Goal: Task Accomplishment & Management: Manage account settings

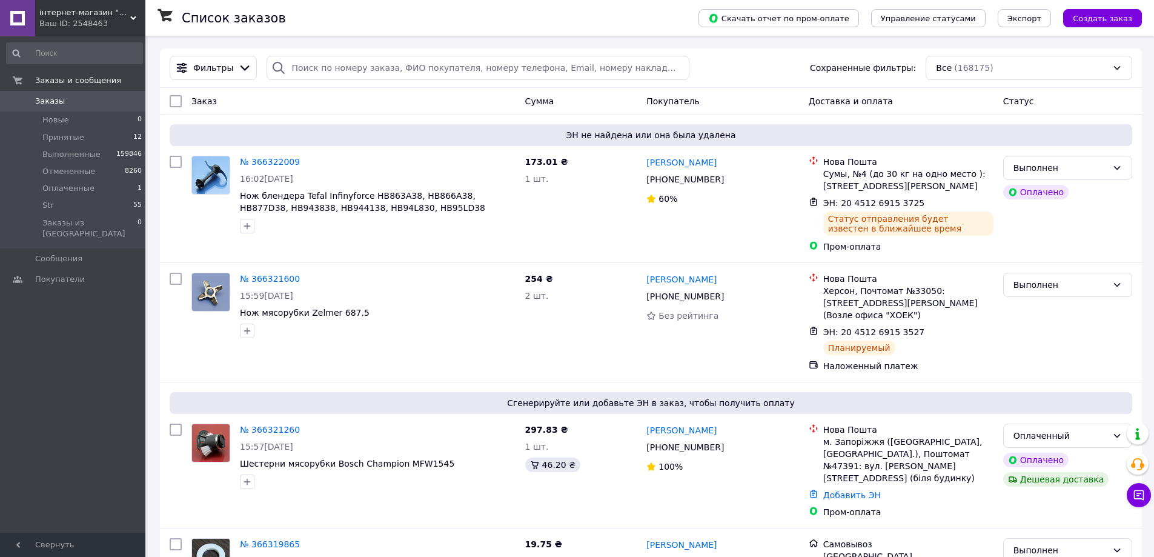
click at [39, 101] on span "Заказы" at bounding box center [50, 101] width 30 height 11
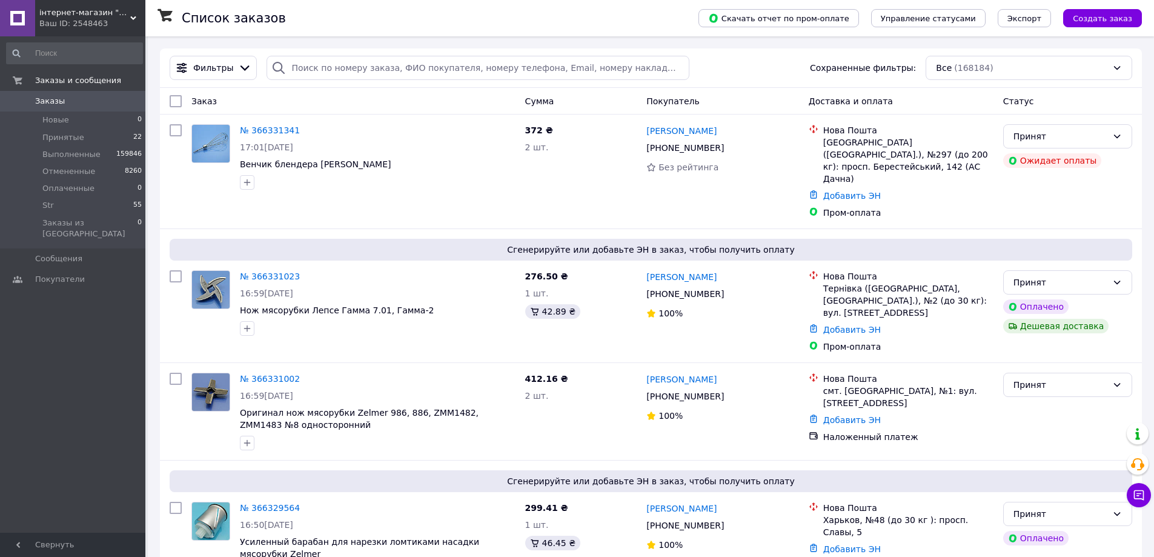
click at [53, 98] on span "Заказы" at bounding box center [50, 101] width 30 height 11
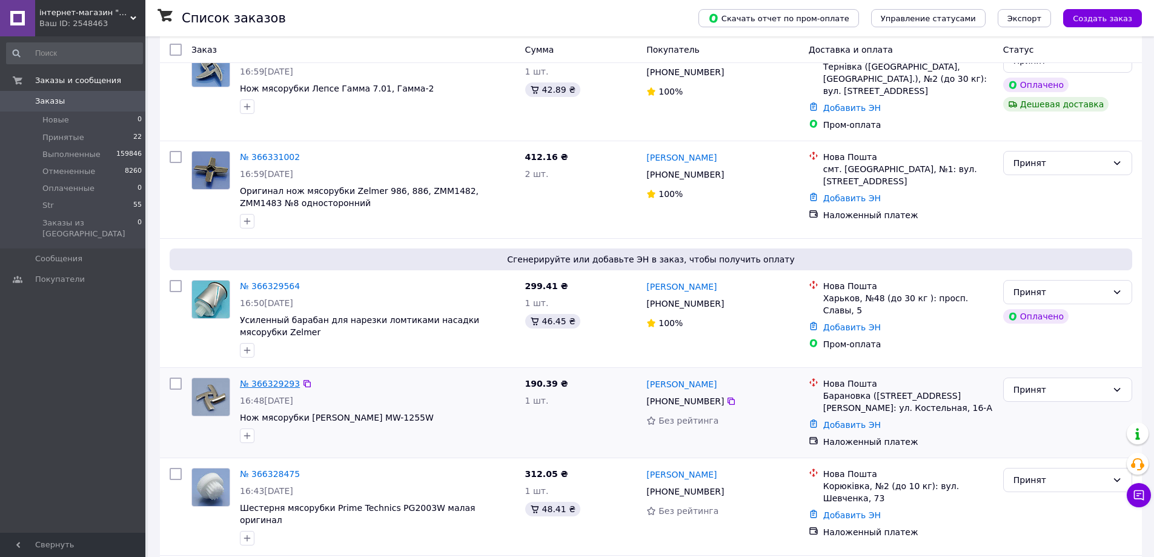
scroll to position [303, 0]
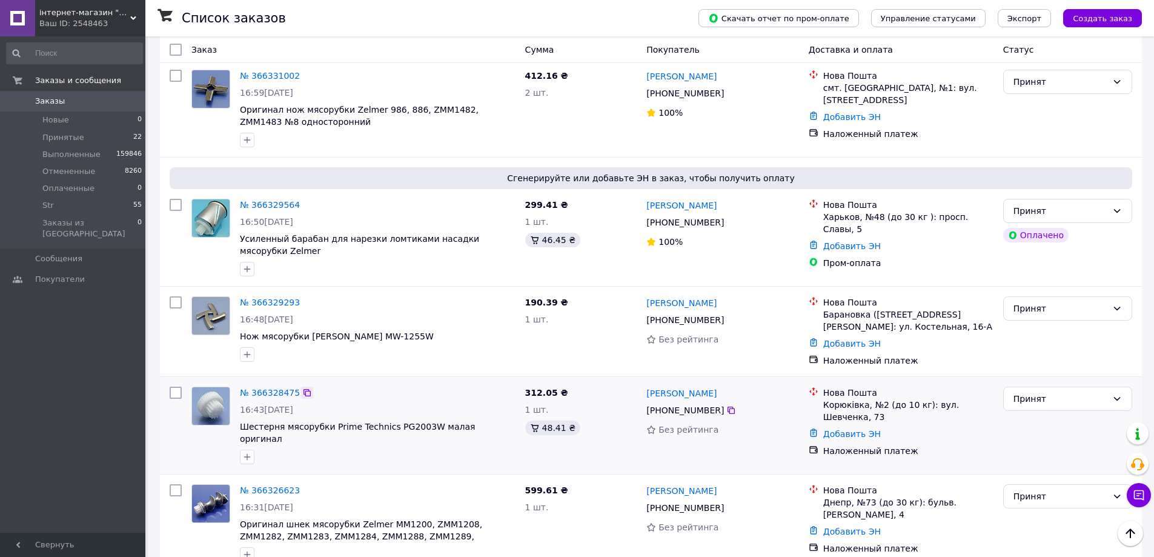
click at [302, 388] on icon at bounding box center [307, 393] width 10 height 10
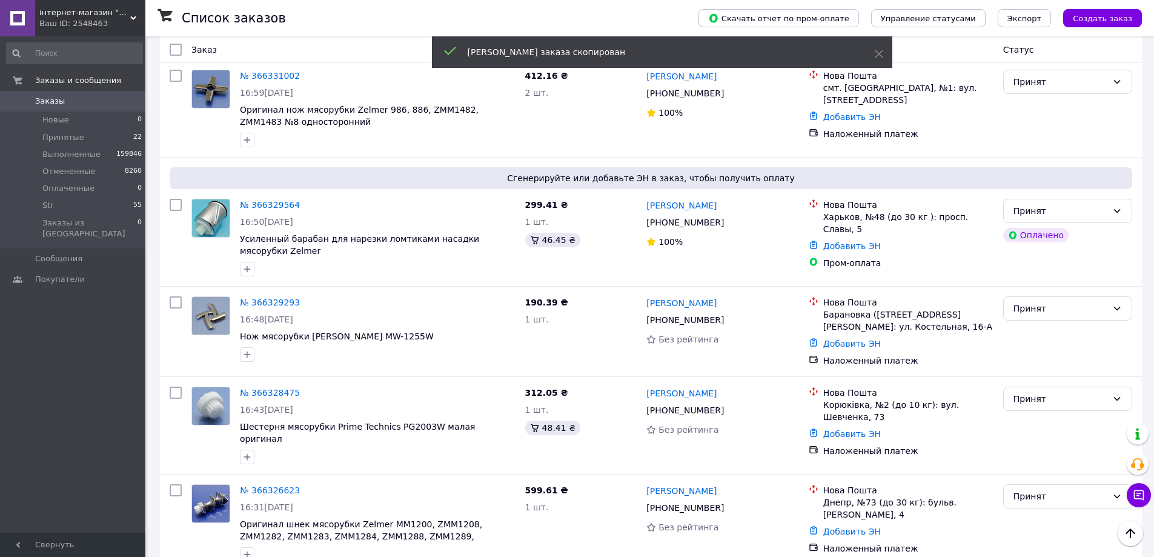
click at [276, 388] on link "№ 366328475" at bounding box center [270, 393] width 60 height 10
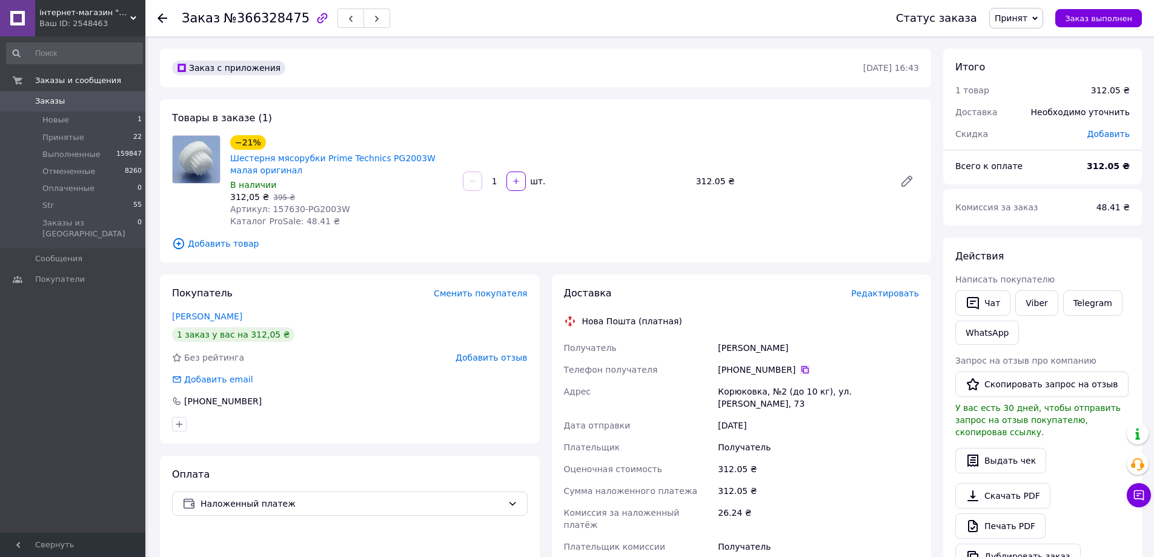
click at [800, 370] on icon at bounding box center [805, 370] width 10 height 10
drag, startPoint x: 782, startPoint y: 339, endPoint x: 703, endPoint y: 350, distance: 78.8
click at [703, 350] on div "Получатель Балюта Андрій Телефон получателя +380 66 248 35 09   Адрес Корюковка…" at bounding box center [742, 453] width 361 height 233
copy div "Получатель Балюта Андрій"
drag, startPoint x: 903, startPoint y: 394, endPoint x: 730, endPoint y: 393, distance: 173.3
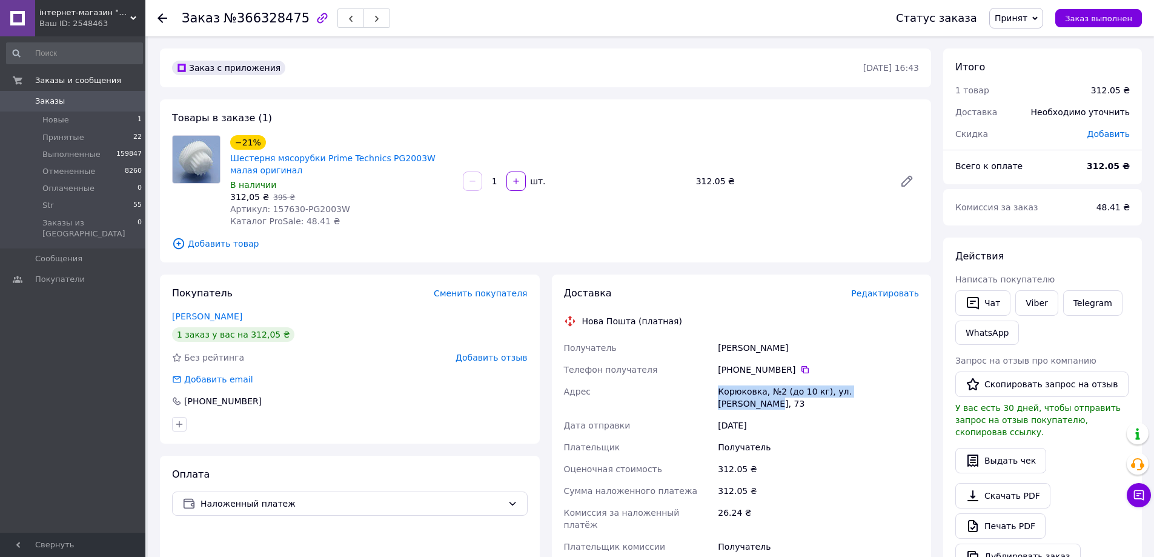
click at [714, 397] on div "Получатель Балюта Андрій Телефон получателя +380 66 248 35 09   Адрес Корюковка…" at bounding box center [742, 453] width 361 height 233
copy div "Адрес Корюковка, №2 (до 10 кг), ул. Шевченко, 73"
drag, startPoint x: 448, startPoint y: 158, endPoint x: 371, endPoint y: 157, distance: 77.0
click at [371, 157] on span "Шестерня мясорубки Prime Technics PG2003W малая оригинал" at bounding box center [341, 164] width 223 height 24
copy link "PG2003W малая"
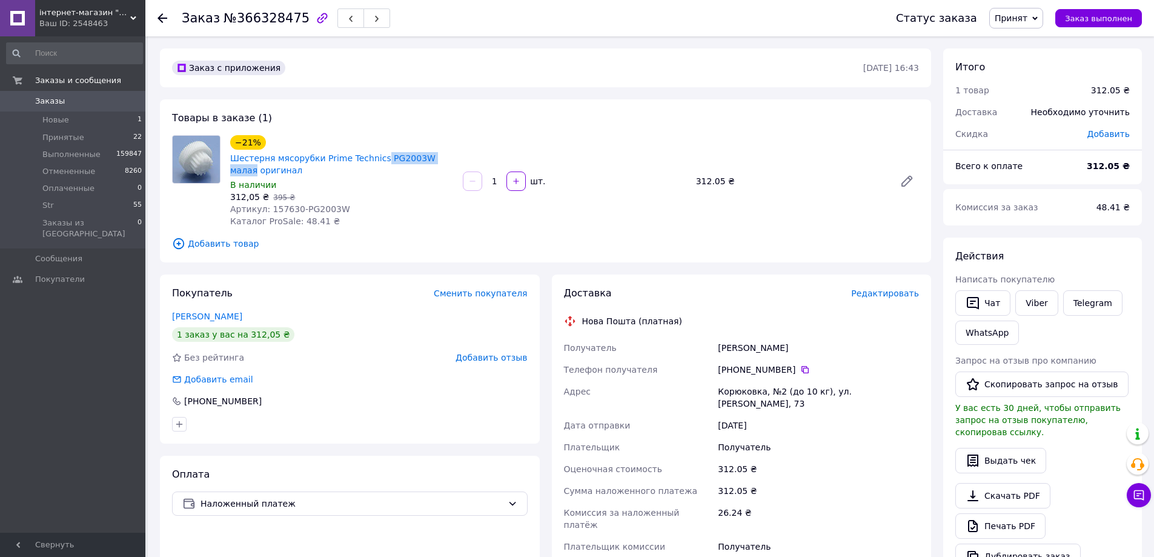
click at [50, 100] on span "Заказы" at bounding box center [50, 101] width 30 height 11
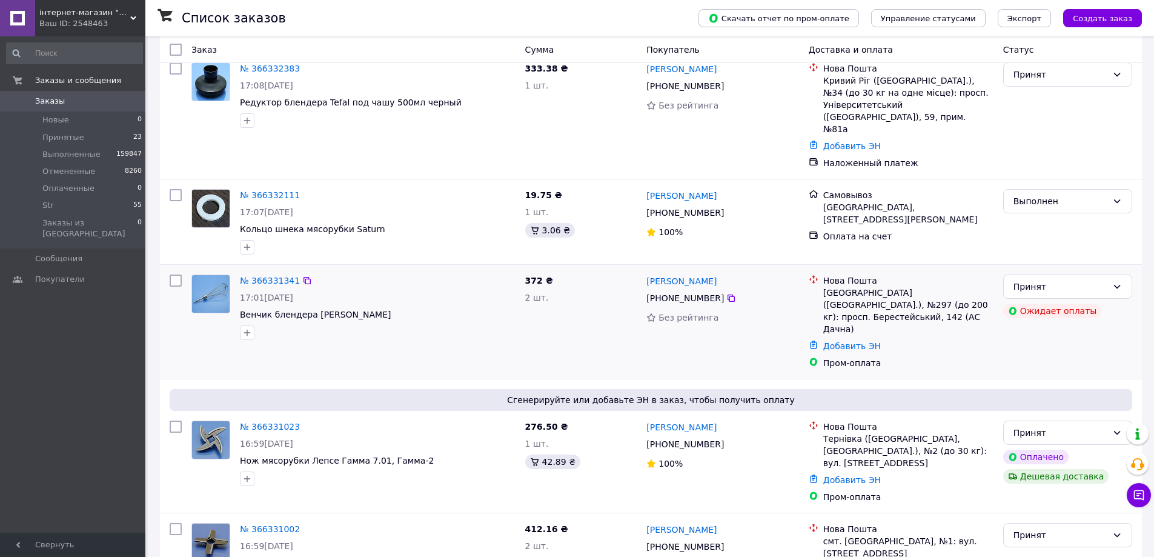
scroll to position [121, 0]
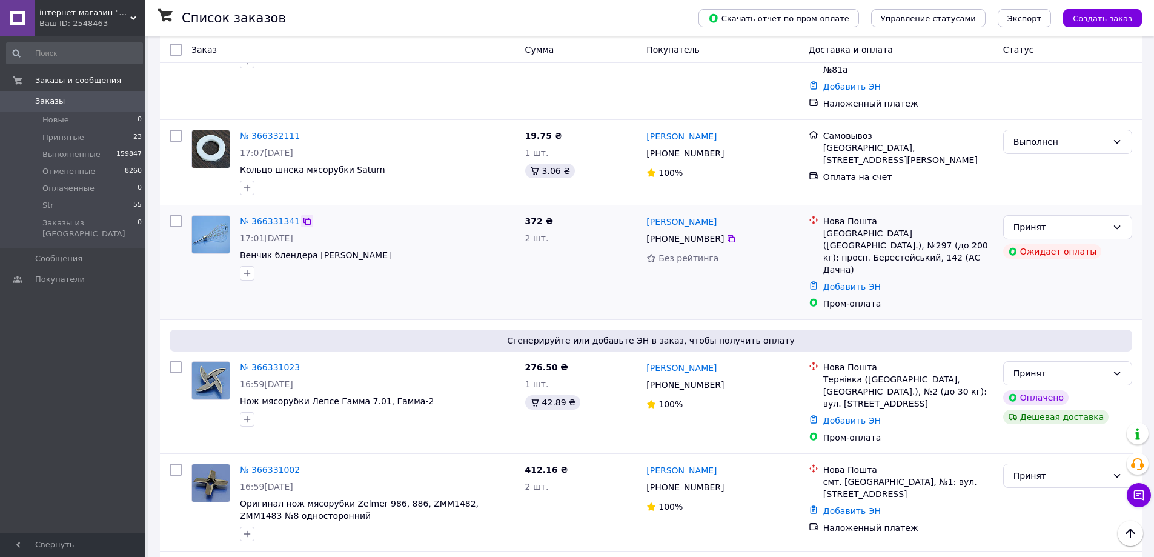
click at [304, 218] on icon at bounding box center [307, 221] width 7 height 7
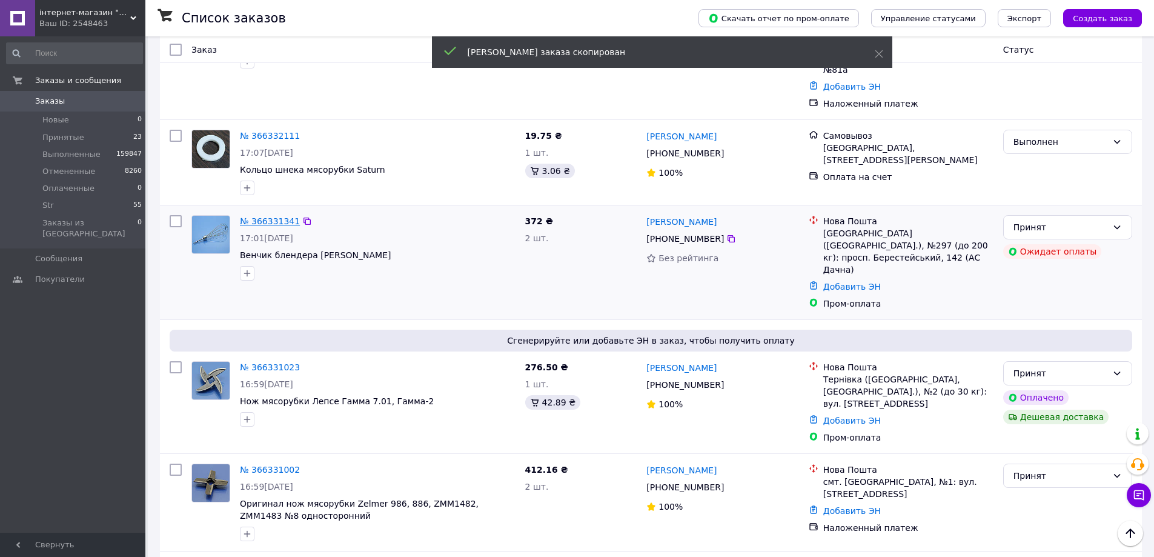
click at [270, 216] on link "№ 366331341" at bounding box center [270, 221] width 60 height 10
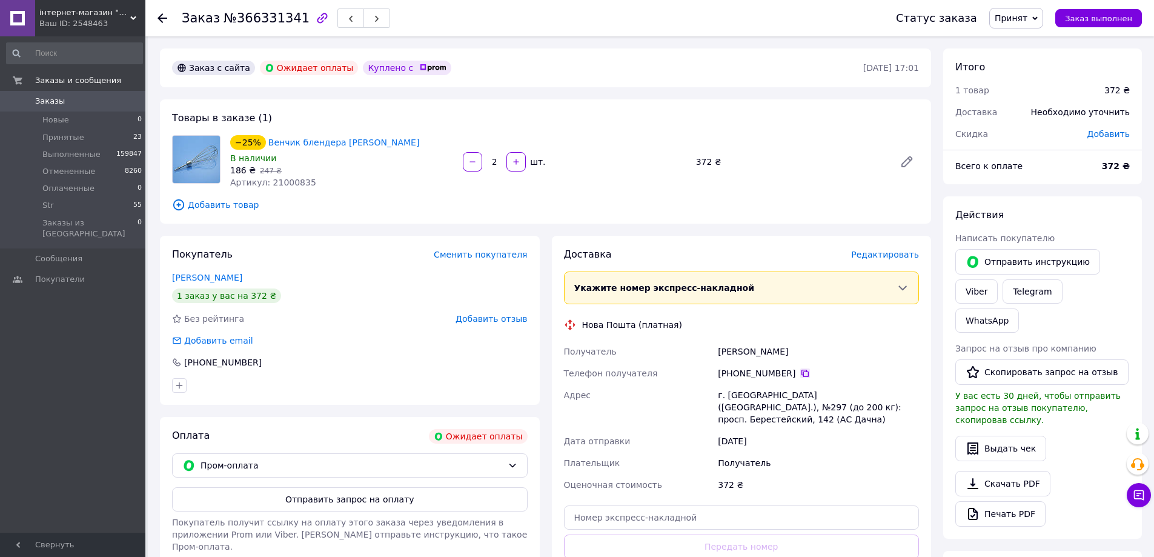
click at [800, 371] on icon at bounding box center [805, 373] width 10 height 10
drag, startPoint x: 769, startPoint y: 350, endPoint x: 712, endPoint y: 350, distance: 57.0
click at [711, 350] on div "Получатель Бондаренко Дмитро Телефон получателя +380 50 266 71 27   Адрес г. Ки…" at bounding box center [742, 418] width 361 height 155
copy div "Получатель Бондаренко Дмитро"
drag, startPoint x: 790, startPoint y: 407, endPoint x: 754, endPoint y: 404, distance: 35.3
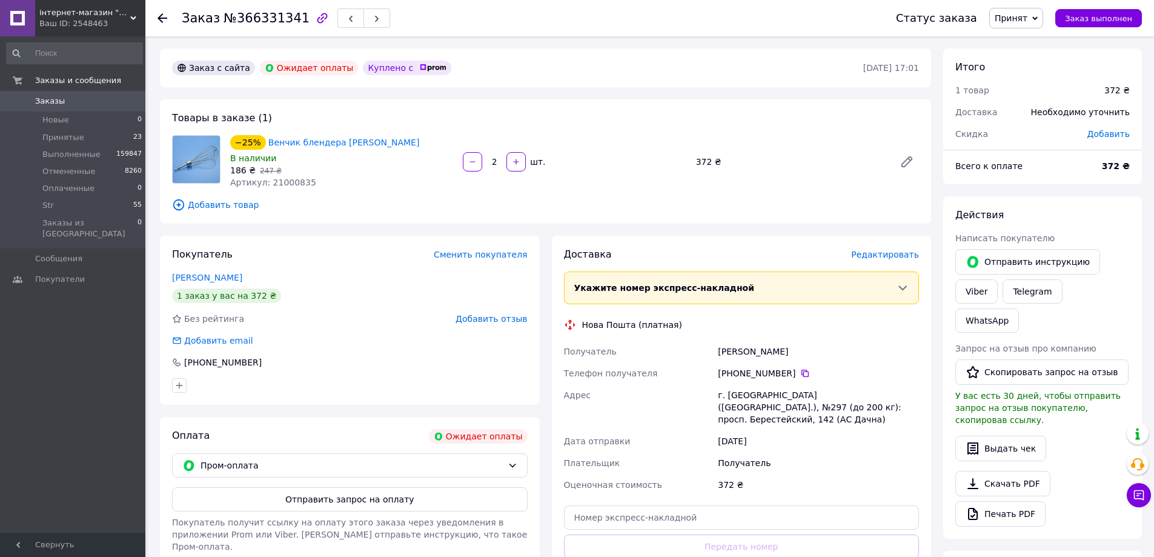
click at [715, 394] on div "Получатель Бондаренко Дмитро Телефон получателя +380 50 266 71 27   Адрес г. Ки…" at bounding box center [742, 418] width 361 height 155
click at [754, 404] on div "г. [GEOGRAPHIC_DATA] ([GEOGRAPHIC_DATA].), №297 (до 200 кг): просп. Берестейски…" at bounding box center [819, 407] width 206 height 46
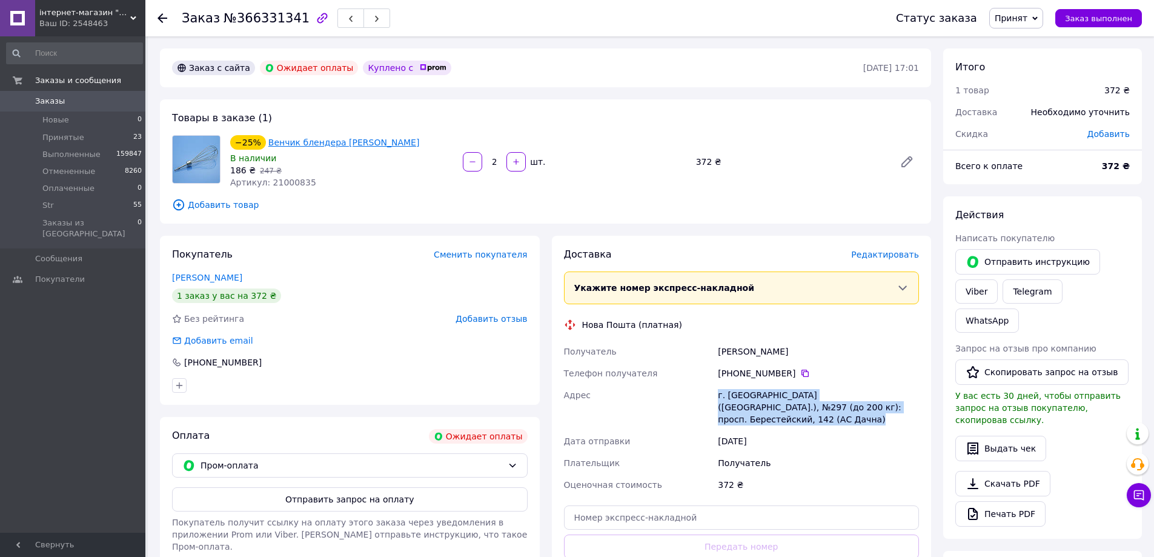
drag, startPoint x: 402, startPoint y: 140, endPoint x: 334, endPoint y: 139, distance: 68.5
click at [334, 139] on div "−25% Венчик блендера Tefal Quickchef" at bounding box center [341, 142] width 225 height 17
copy link "Tefal Quickchef"
click at [44, 99] on span "Заказы" at bounding box center [50, 101] width 30 height 11
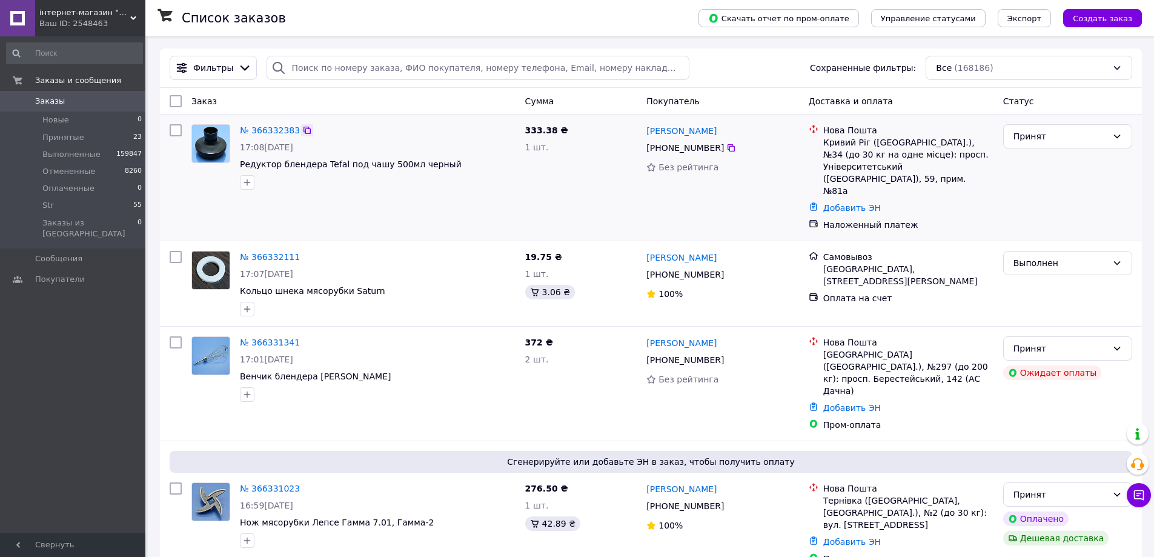
click at [303, 128] on icon at bounding box center [307, 130] width 10 height 10
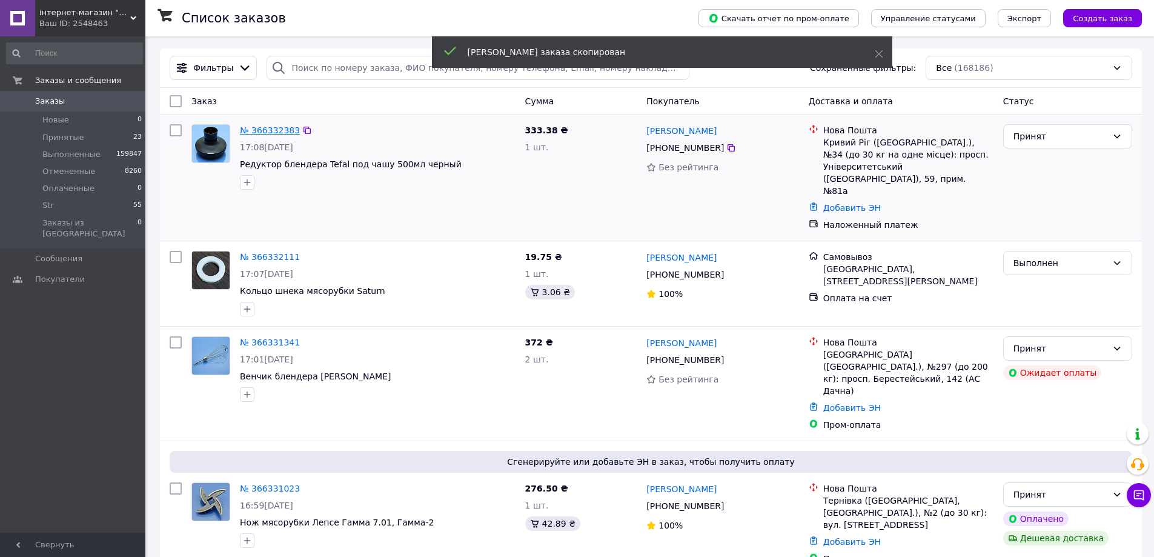
click at [271, 132] on link "№ 366332383" at bounding box center [270, 130] width 60 height 10
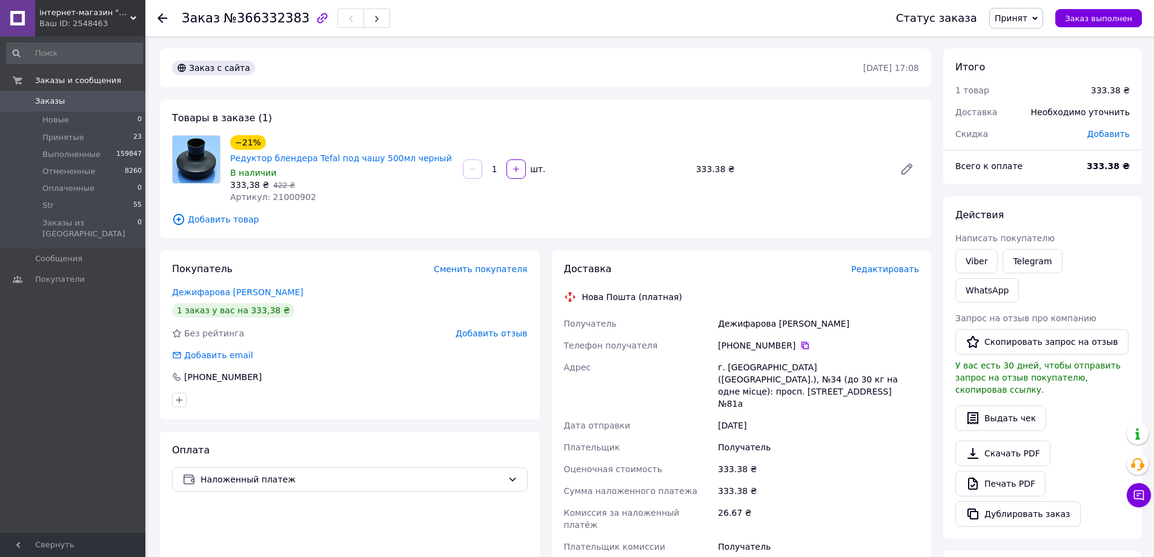
click at [800, 347] on icon at bounding box center [805, 346] width 10 height 10
drag, startPoint x: 806, startPoint y: 322, endPoint x: 713, endPoint y: 322, distance: 93.9
click at [713, 322] on div "Получатель Дежифарова Римма Телефон получателя +380 50 568 37 80   Адрес г. Кри…" at bounding box center [742, 441] width 361 height 257
copy div "Получатель Дежифарова Римма"
drag, startPoint x: 833, startPoint y: 393, endPoint x: 718, endPoint y: 365, distance: 117.9
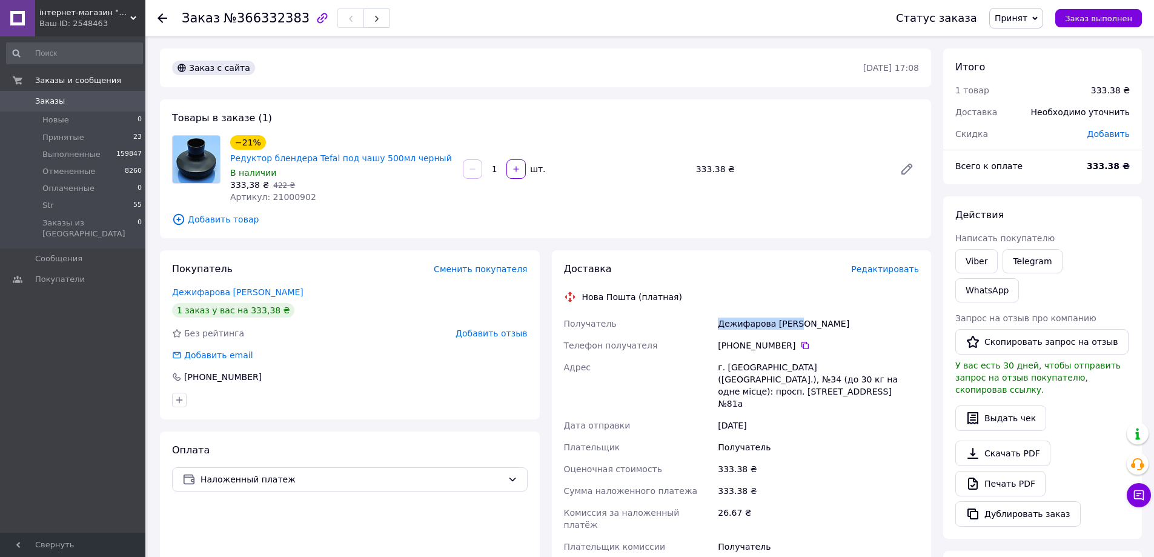
click at [718, 365] on div "г. [GEOGRAPHIC_DATA] ([GEOGRAPHIC_DATA].), №34 (до 30 кг на одне місце): просп.…" at bounding box center [819, 385] width 206 height 58
copy div "г. [GEOGRAPHIC_DATA] ([GEOGRAPHIC_DATA].), №34 (до 30 кг на одне місце): просп.…"
drag, startPoint x: 344, startPoint y: 162, endPoint x: 308, endPoint y: 156, distance: 35.8
click at [308, 156] on div "−21% Редуктор блендера Tefal под чашу 500мл черный" at bounding box center [341, 150] width 225 height 32
copy link "Tefal под чашу 500мл черный"
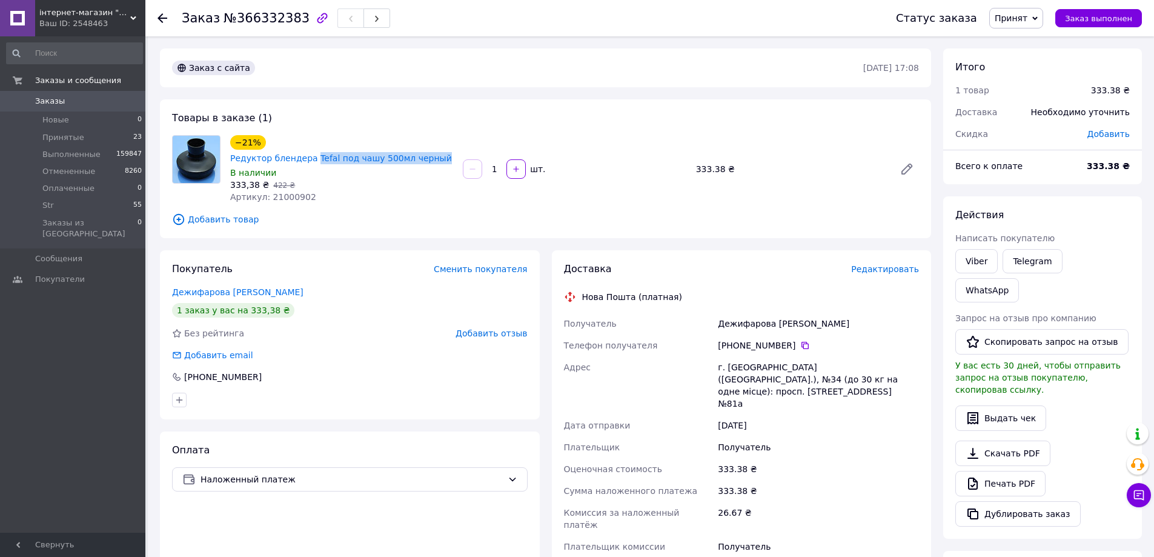
click at [69, 103] on span "Заказы" at bounding box center [73, 101] width 77 height 11
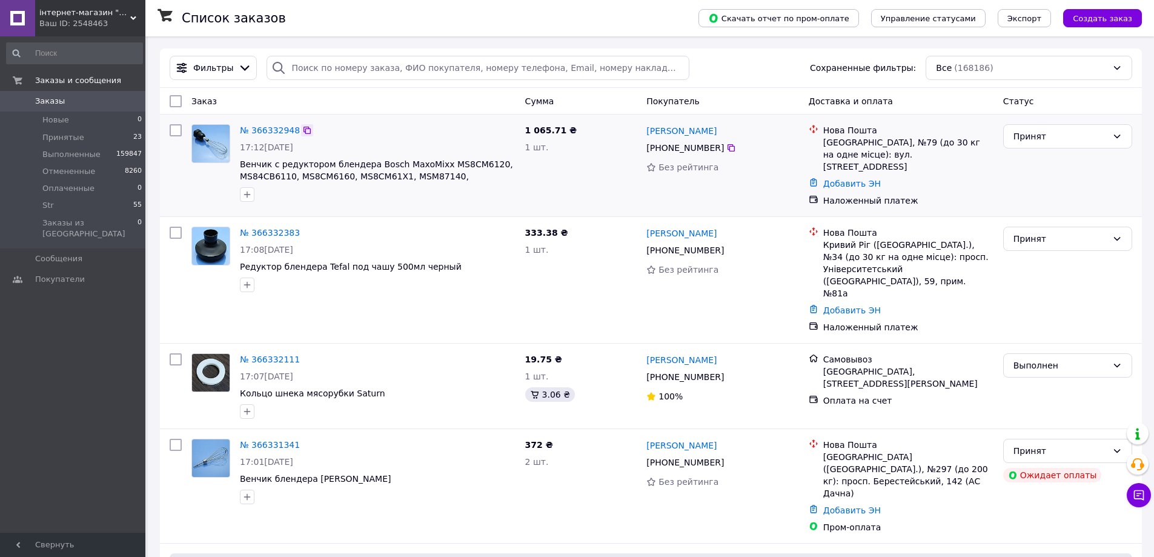
click at [302, 130] on icon at bounding box center [307, 130] width 10 height 10
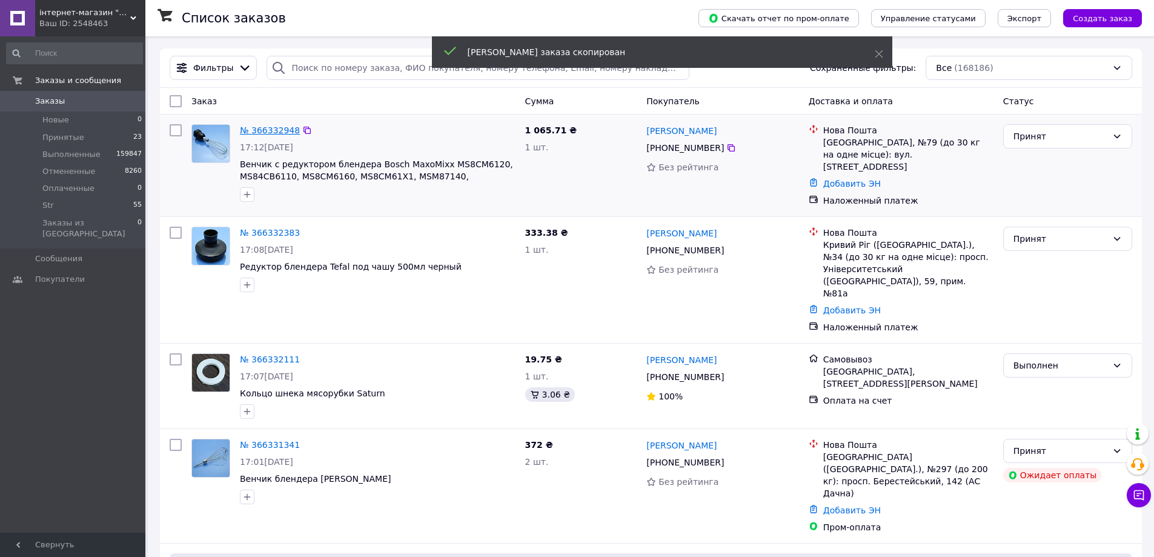
click at [268, 133] on link "№ 366332948" at bounding box center [270, 130] width 60 height 10
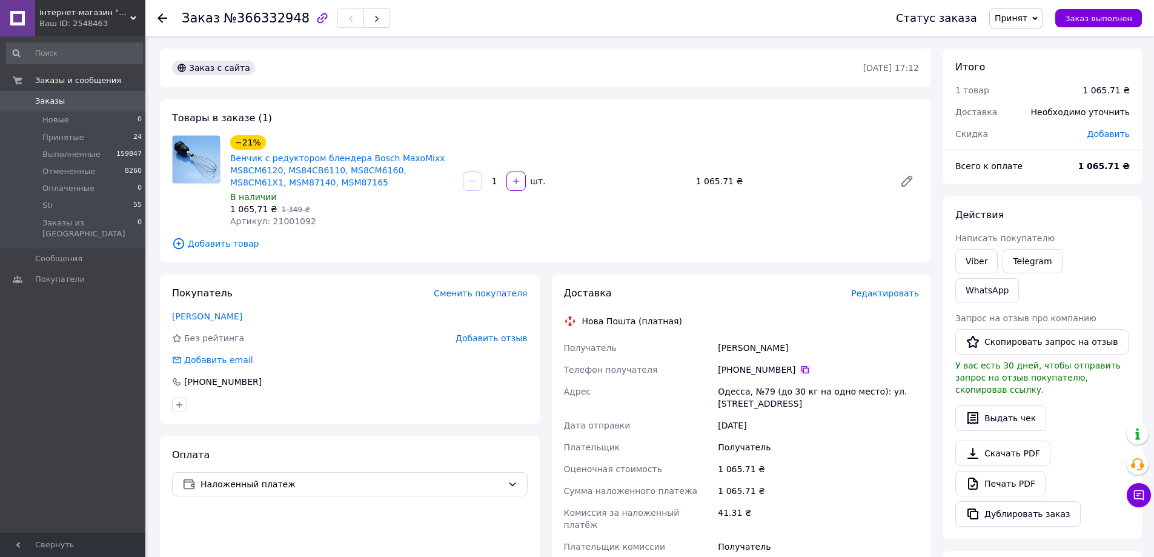
click at [802, 370] on icon at bounding box center [805, 369] width 7 height 7
click at [713, 348] on div "Получатель Заварина Ольга Телефон получателя +380 50 954 68 25   Адрес Одесса, …" at bounding box center [742, 453] width 361 height 233
copy div "Получатель Заварина Ольга"
drag, startPoint x: 728, startPoint y: 391, endPoint x: 740, endPoint y: 393, distance: 12.3
click at [707, 386] on div "Получатель Заварина Ольга Телефон получателя +380 50 954 68 25   Адрес Одесса, …" at bounding box center [742, 453] width 361 height 233
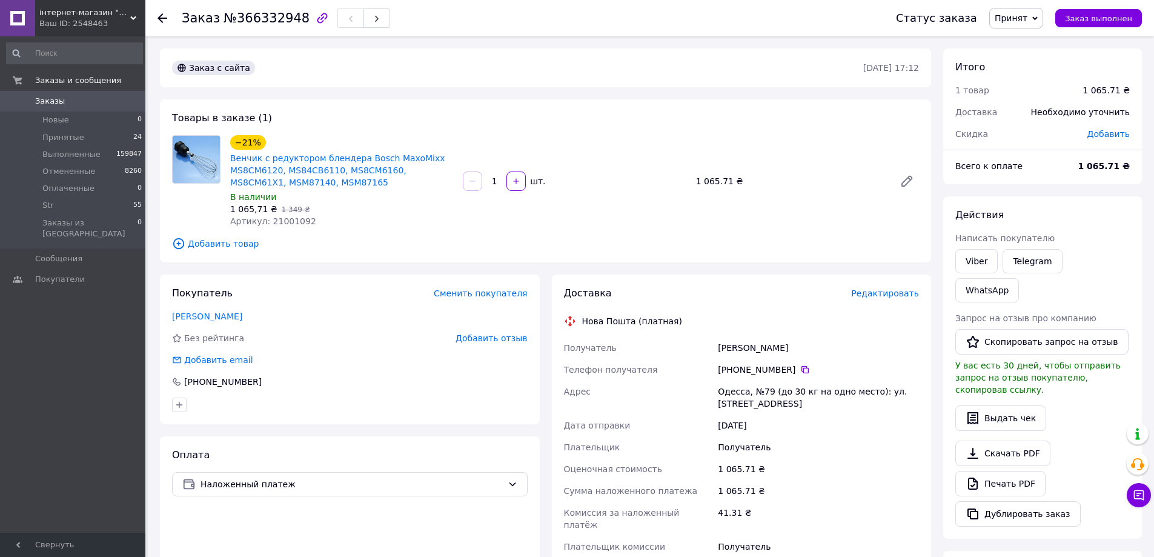
copy div "Адрес Одесса, №79 (до 30 кг на одно место): ул. Малая Арнаутская, 66"
drag, startPoint x: 394, startPoint y: 159, endPoint x: 355, endPoint y: 159, distance: 38.8
click at [355, 159] on div "Венчик с редуктором блендера Bosch MaxoMixx MS8CM6120, MS84CB6110, MS8CM6160, M…" at bounding box center [341, 170] width 225 height 39
drag, startPoint x: 353, startPoint y: 161, endPoint x: 403, endPoint y: 155, distance: 50.1
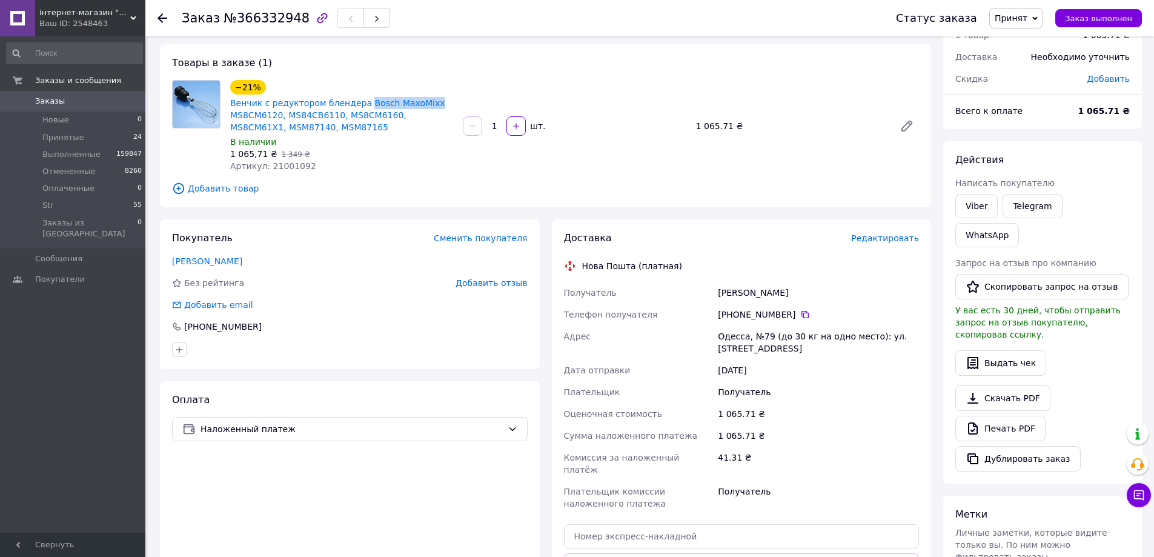
scroll to position [182, 0]
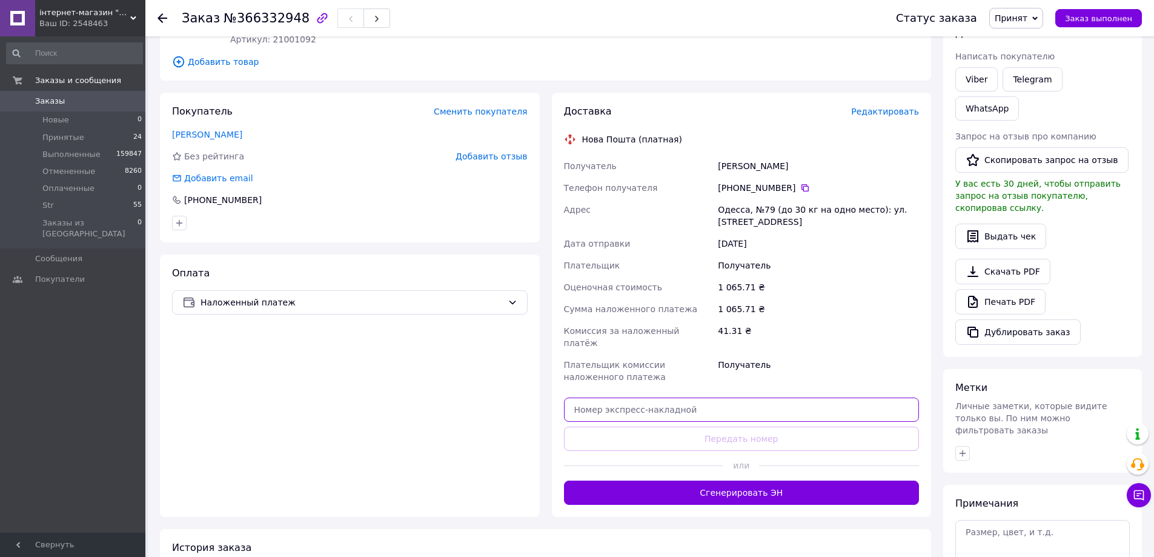
drag, startPoint x: 824, startPoint y: 402, endPoint x: 821, endPoint y: 433, distance: 31.7
click at [824, 403] on input "text" at bounding box center [742, 409] width 356 height 24
paste input "20451269190718"
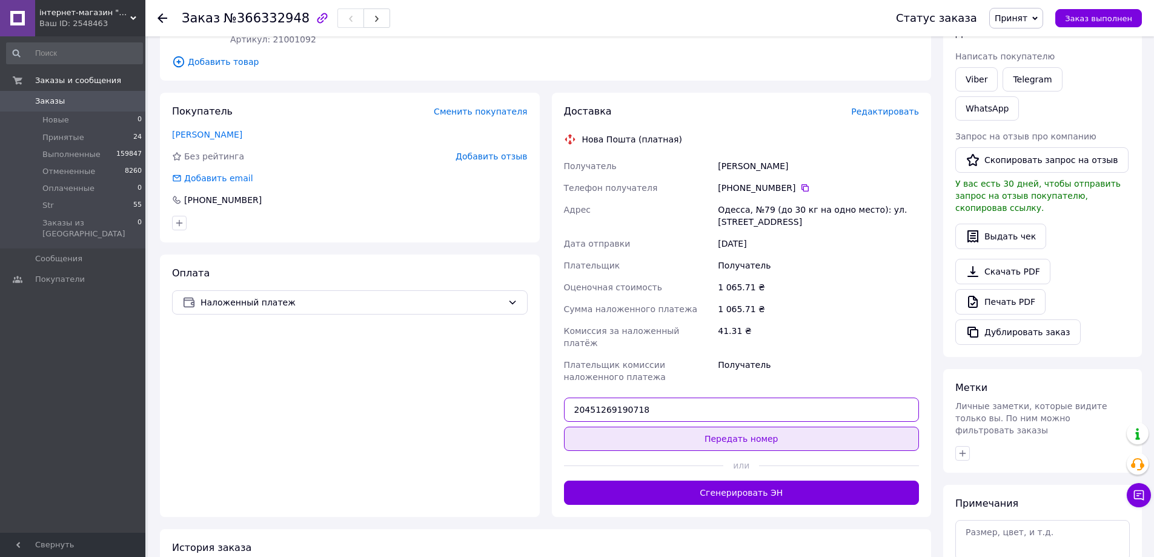
type input "20451269190718"
click at [820, 434] on button "Передать номер" at bounding box center [742, 439] width 356 height 24
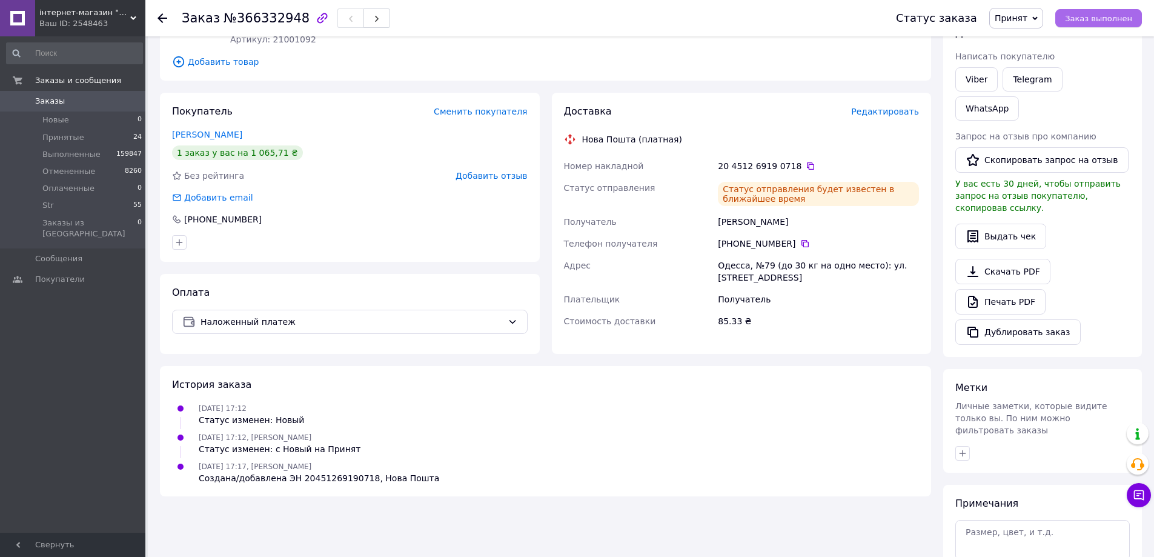
click at [1109, 15] on span "Заказ выполнен" at bounding box center [1098, 18] width 67 height 9
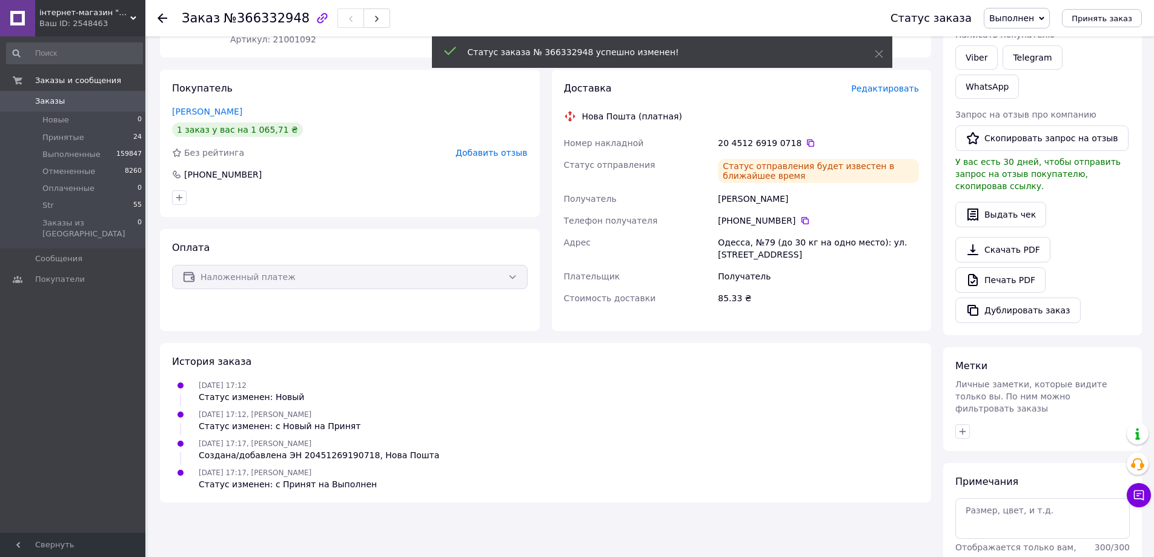
click at [50, 99] on span "Заказы" at bounding box center [50, 101] width 30 height 11
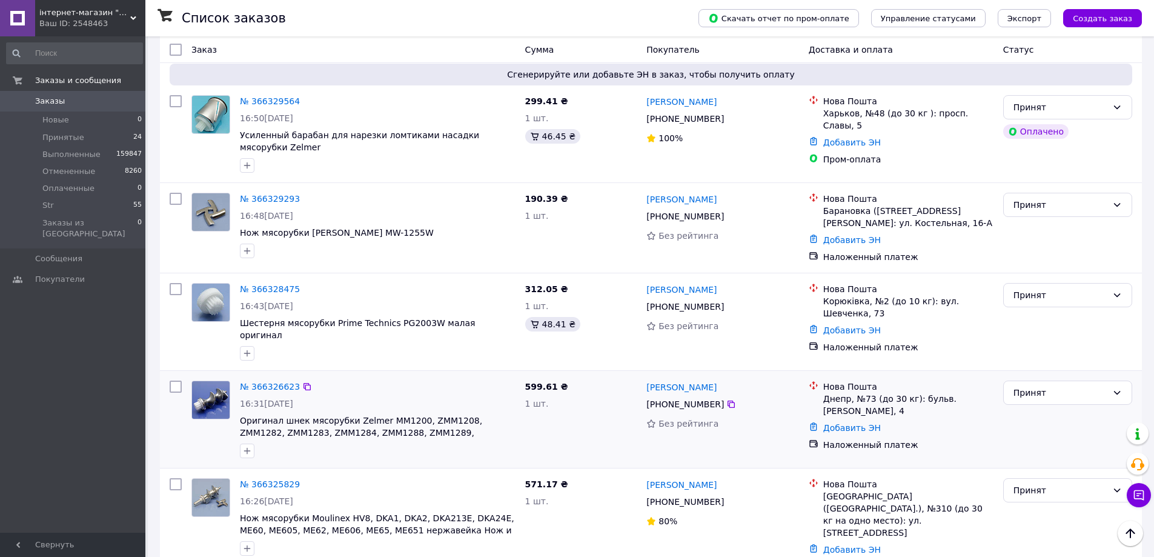
scroll to position [727, 0]
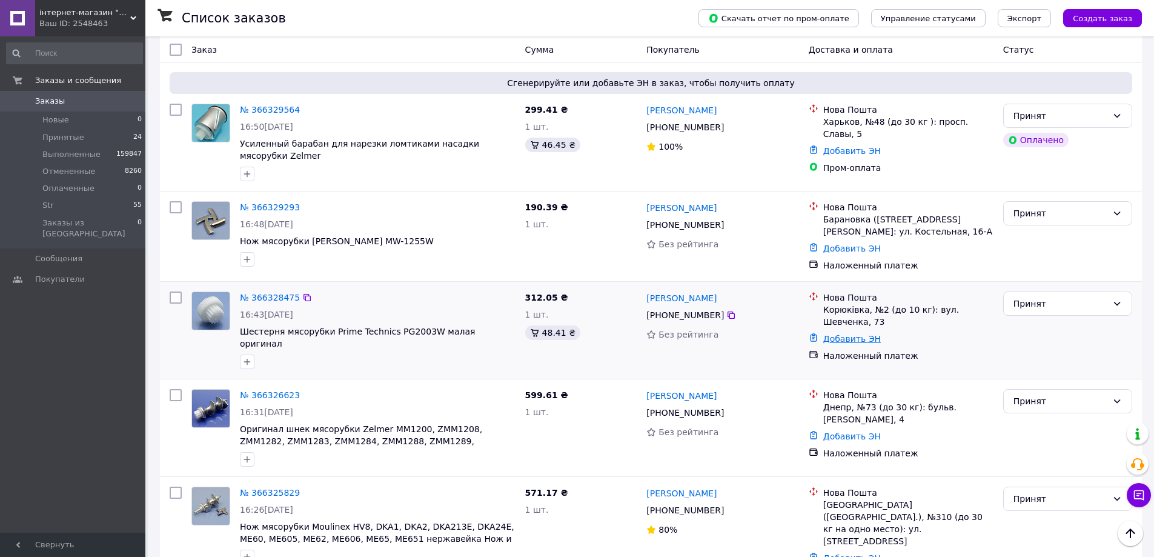
click at [843, 334] on link "Добавить ЭН" at bounding box center [852, 339] width 58 height 10
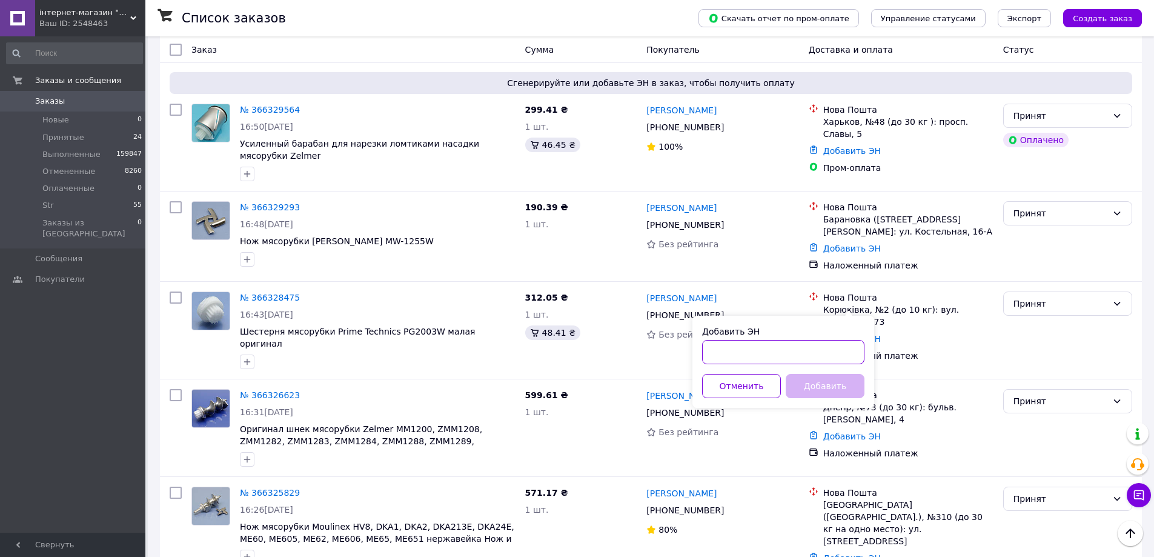
drag, startPoint x: 822, startPoint y: 354, endPoint x: 831, endPoint y: 378, distance: 25.5
click at [822, 354] on input "Добавить ЭН" at bounding box center [783, 352] width 162 height 24
paste input "20451269191251"
type input "20451269191251"
click at [831, 385] on button "Добавить" at bounding box center [825, 386] width 79 height 24
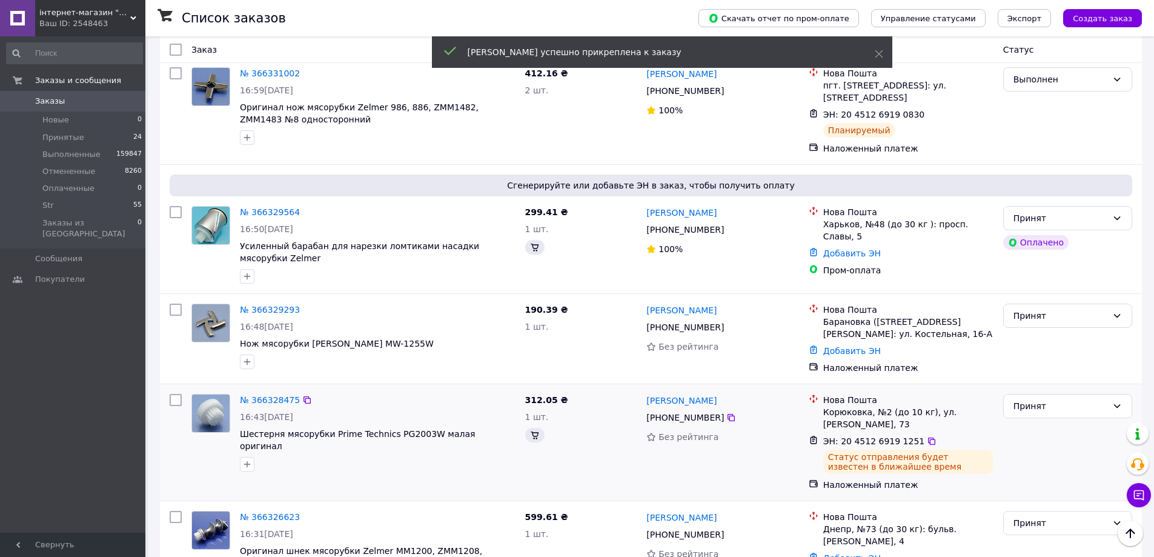
scroll to position [815, 0]
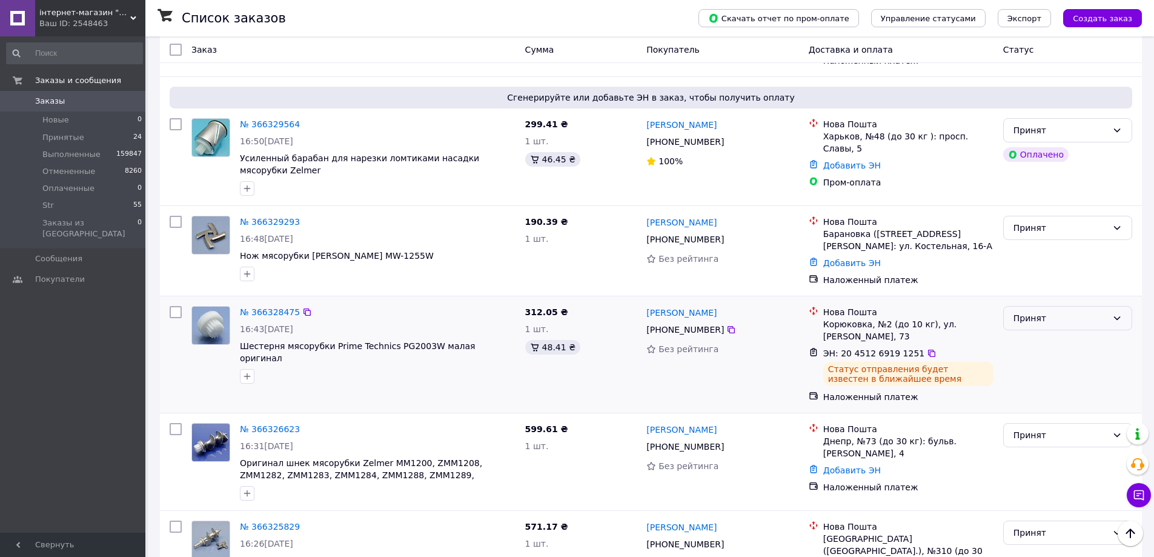
click at [1059, 311] on div "Принят" at bounding box center [1061, 317] width 94 height 13
click at [1040, 300] on li "Выполнен" at bounding box center [1068, 304] width 128 height 22
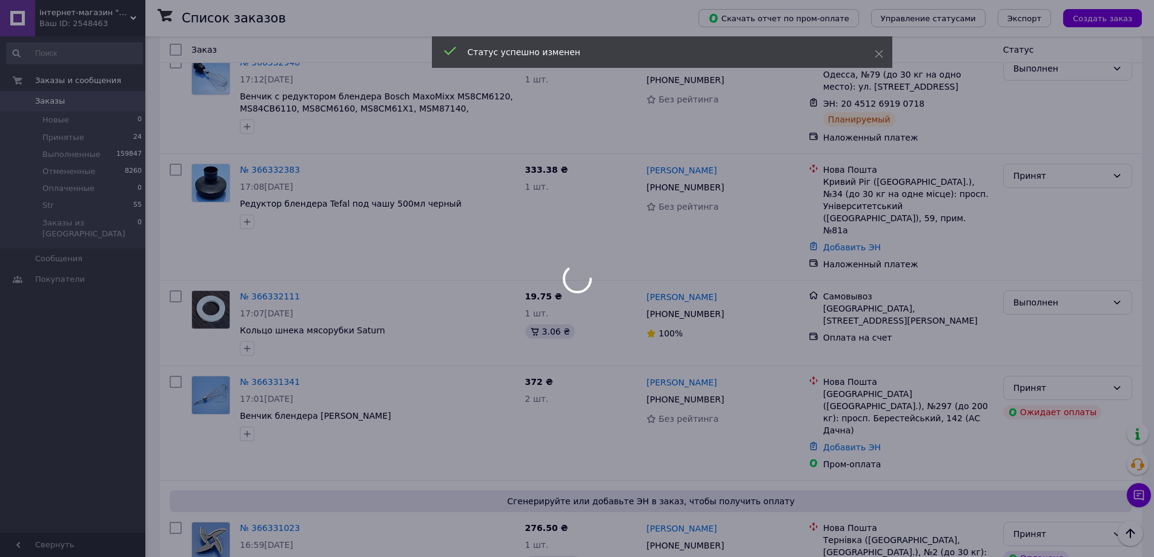
scroll to position [148, 0]
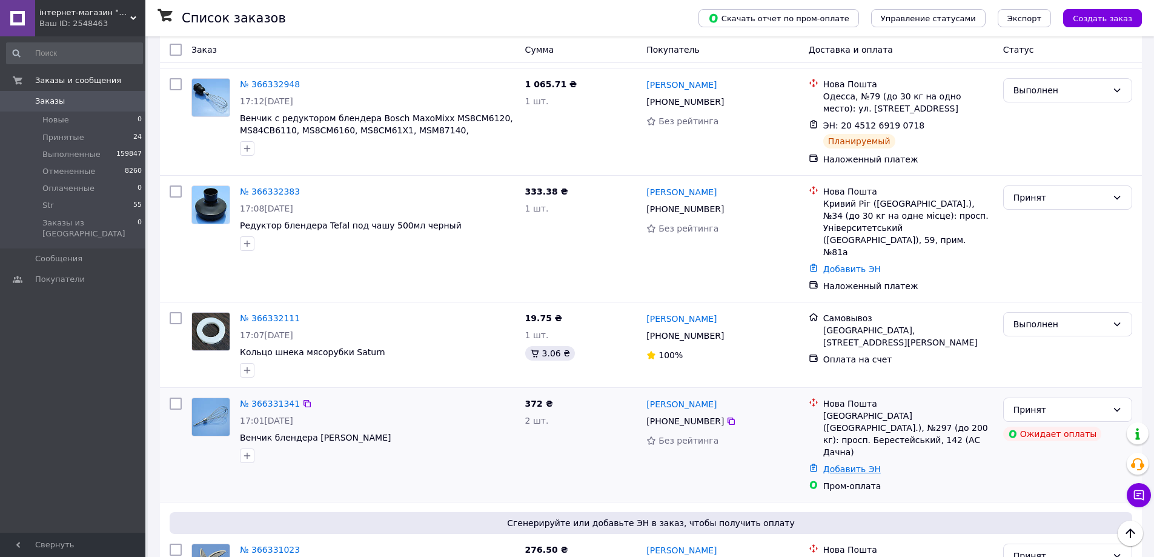
click at [843, 464] on link "Добавить ЭН" at bounding box center [852, 469] width 58 height 10
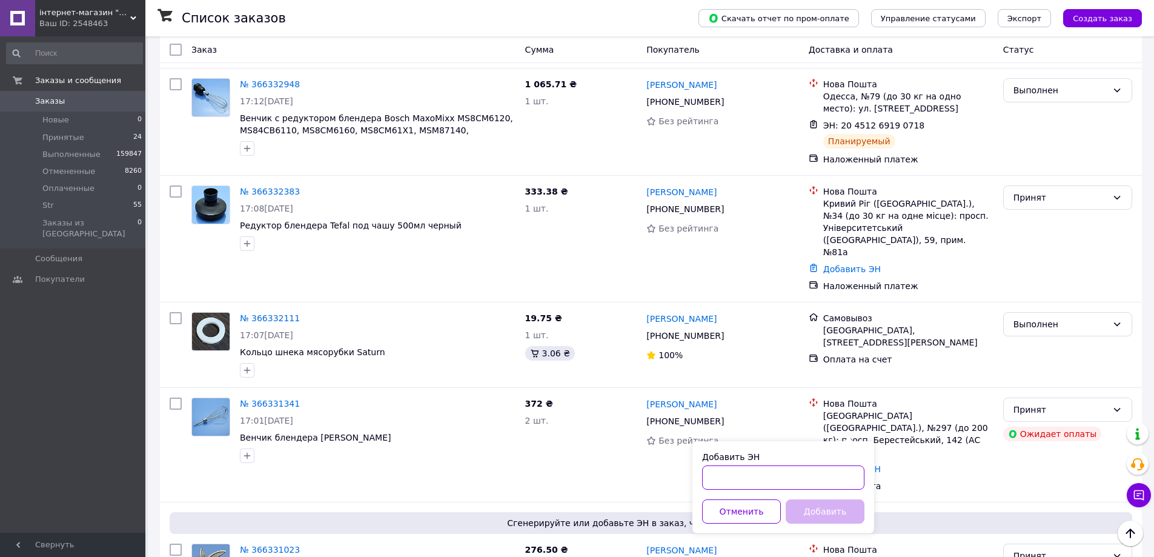
paste input "20451269191644"
click at [776, 481] on input "Добавить ЭН" at bounding box center [783, 477] width 162 height 24
type input "20451269191644"
click at [812, 513] on button "Добавить" at bounding box center [825, 511] width 79 height 24
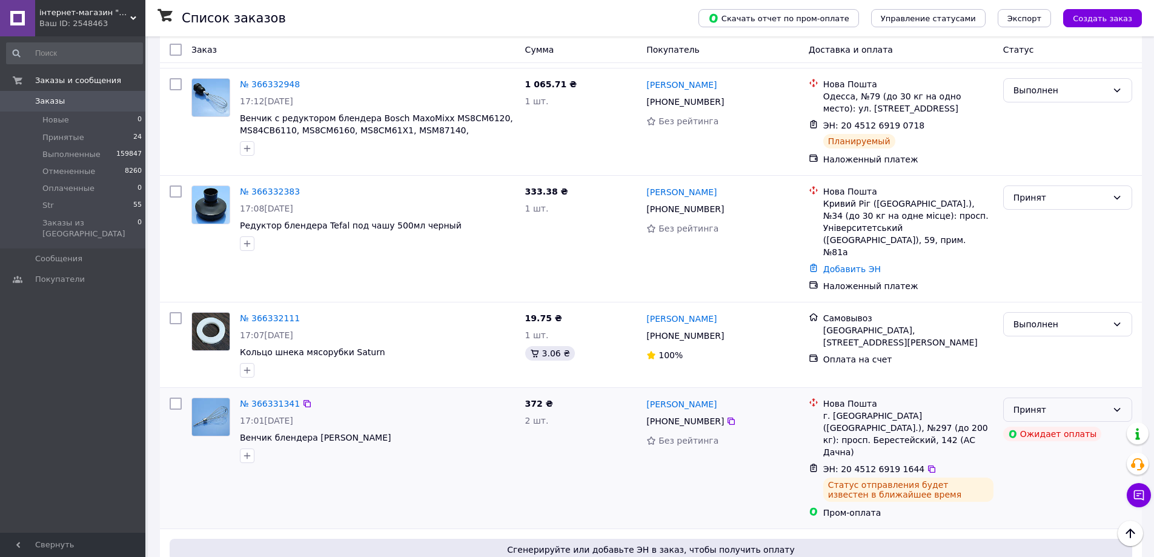
click at [1071, 403] on div "Принят" at bounding box center [1061, 409] width 94 height 13
click at [1040, 420] on li "Выполнен" at bounding box center [1068, 419] width 128 height 22
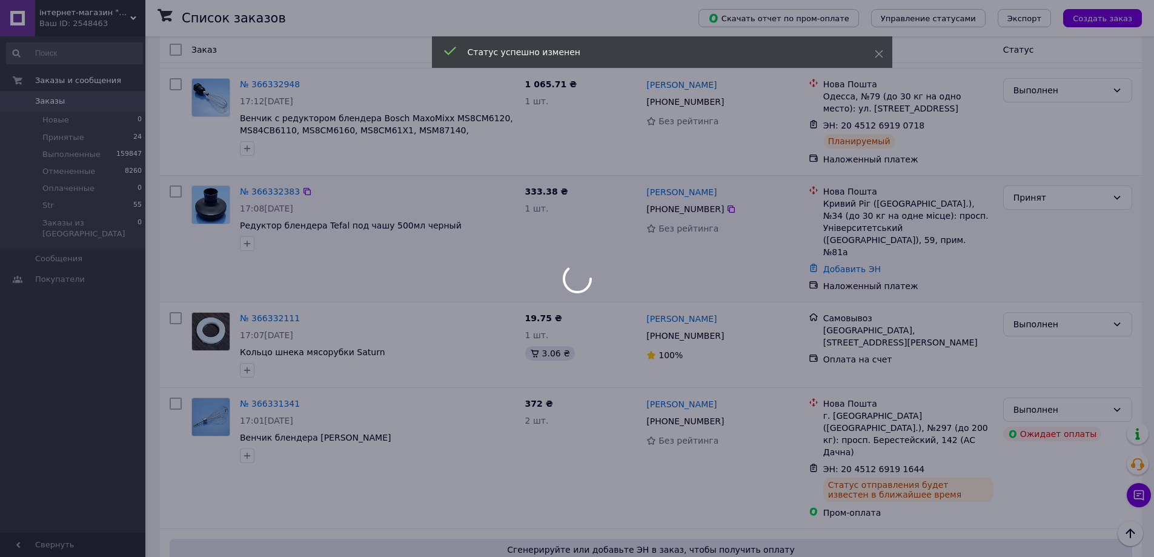
scroll to position [0, 0]
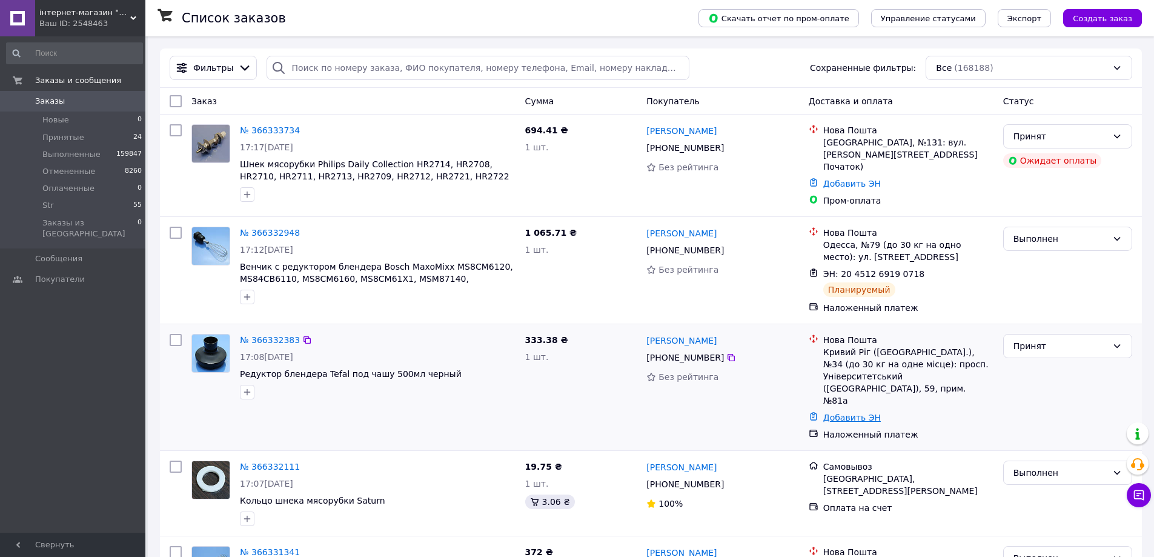
click at [848, 413] on link "Добавить ЭН" at bounding box center [852, 418] width 58 height 10
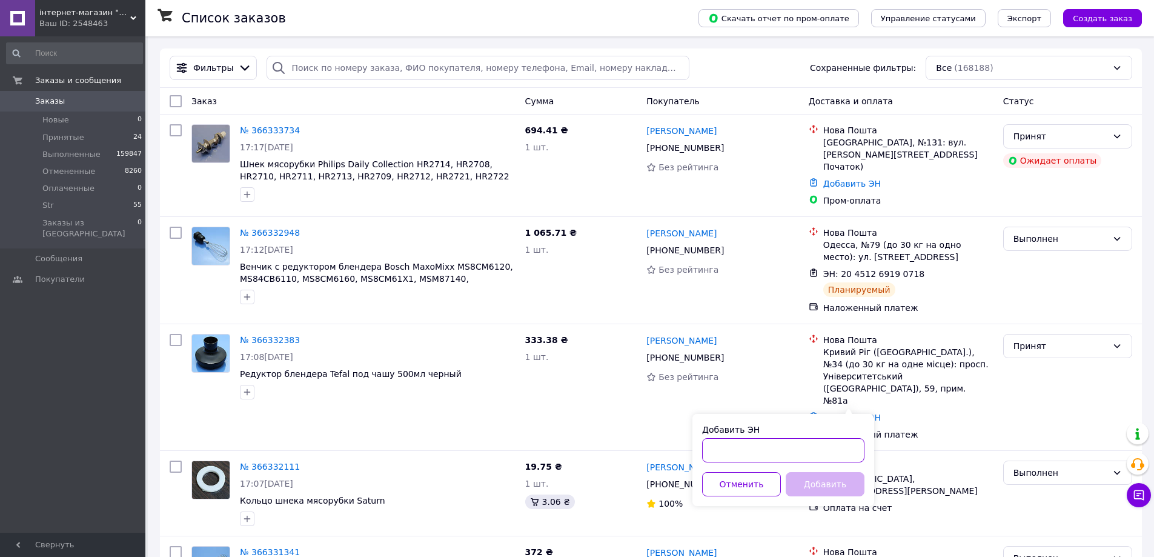
paste input "20451269192063"
click at [787, 457] on input "Добавить ЭН" at bounding box center [783, 450] width 162 height 24
type input "20451269192063"
click at [816, 493] on button "Добавить" at bounding box center [825, 484] width 79 height 24
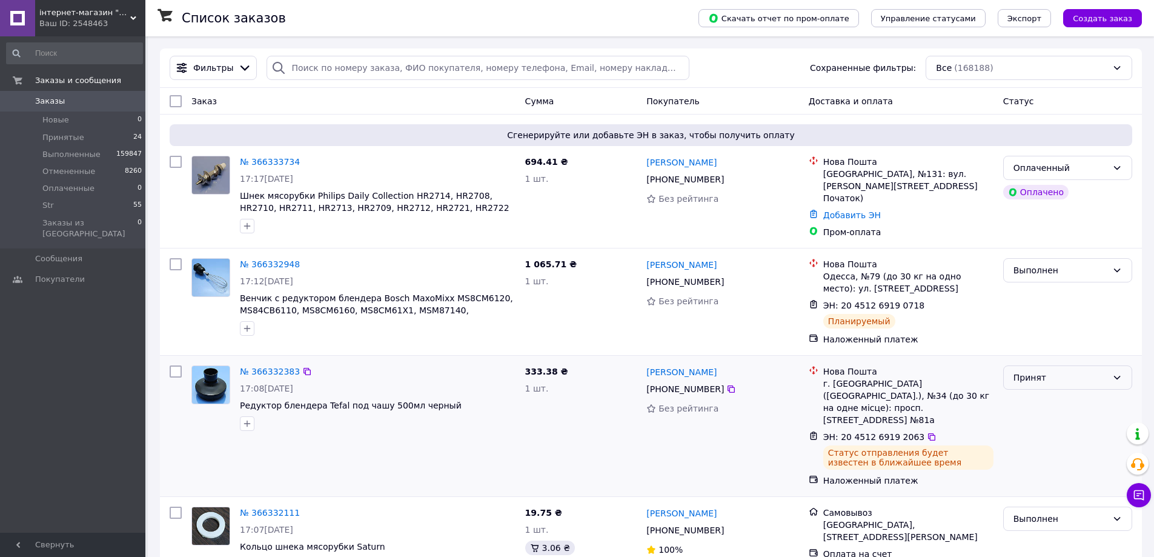
click at [1068, 373] on div "Принят" at bounding box center [1061, 377] width 94 height 13
click at [1046, 397] on li "Выполнен" at bounding box center [1068, 399] width 128 height 22
click at [50, 100] on span "Заказы" at bounding box center [50, 101] width 30 height 11
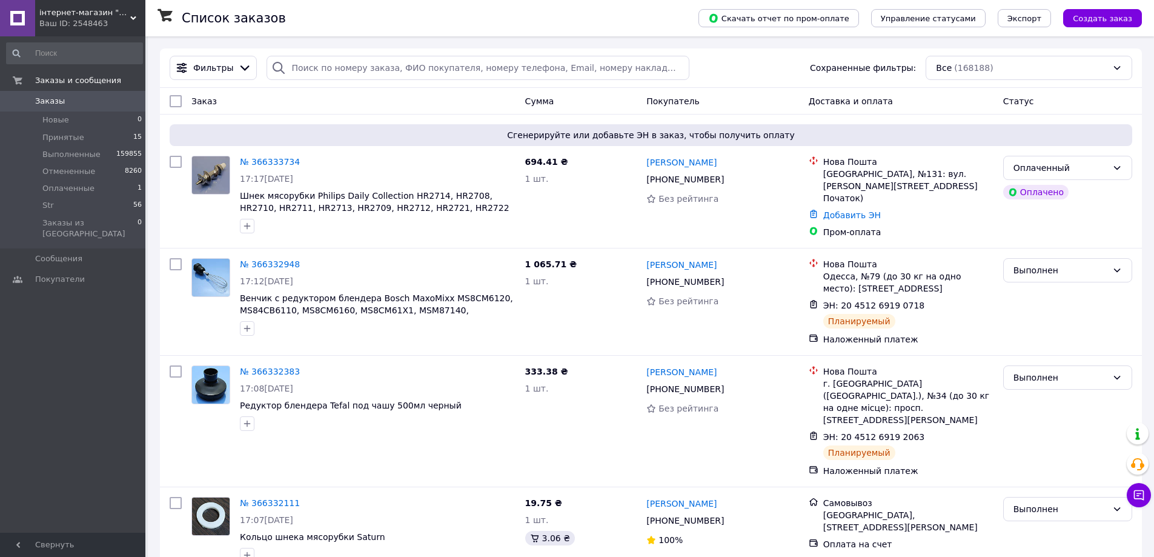
click at [48, 102] on span "Заказы" at bounding box center [50, 101] width 30 height 11
click at [61, 137] on span "Принятые" at bounding box center [63, 137] width 42 height 11
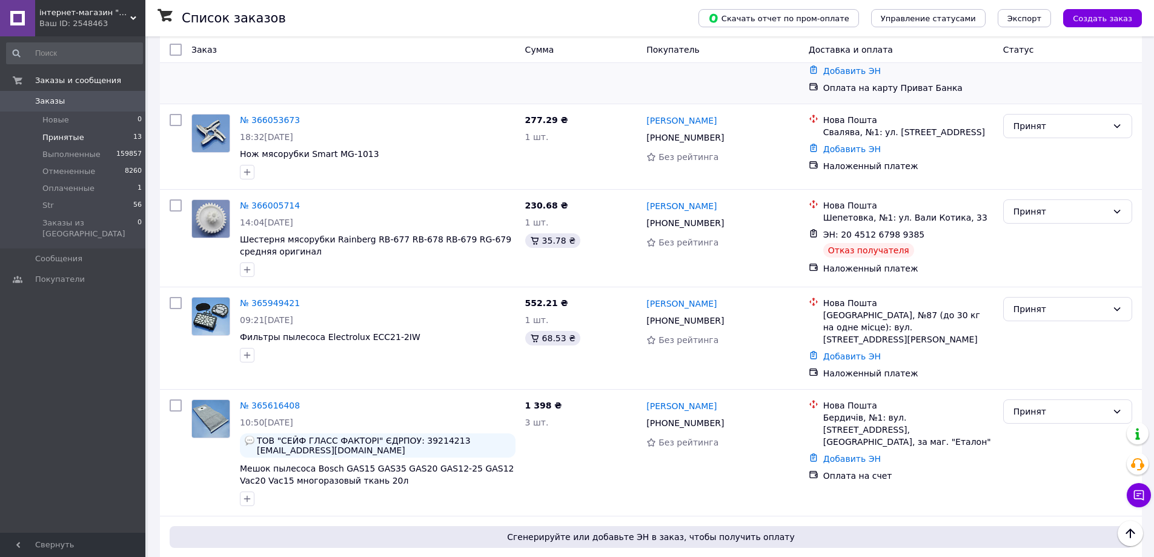
scroll to position [969, 0]
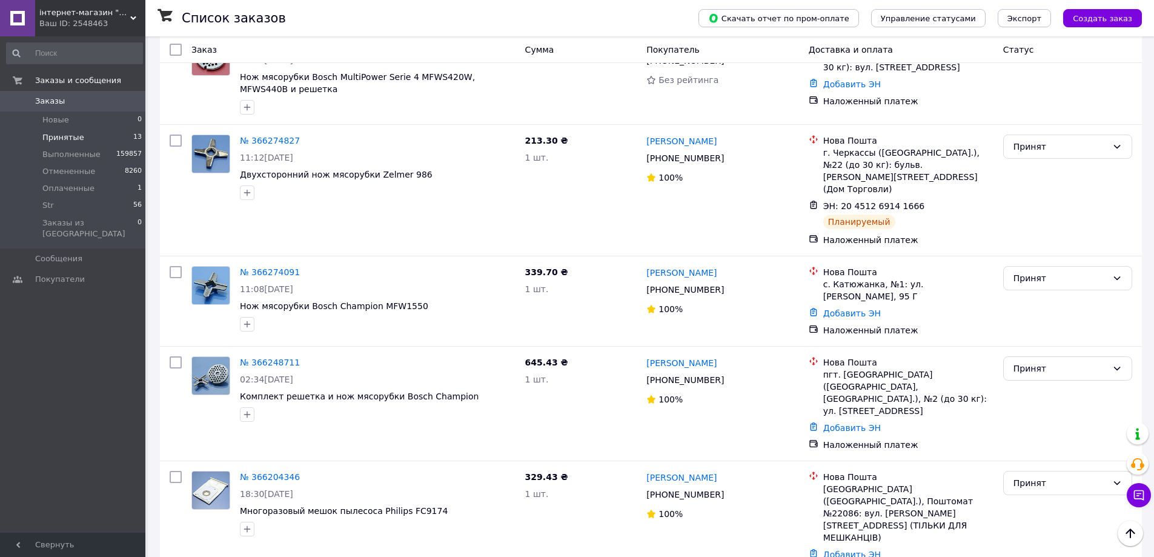
click at [42, 99] on span "Заказы" at bounding box center [50, 101] width 30 height 11
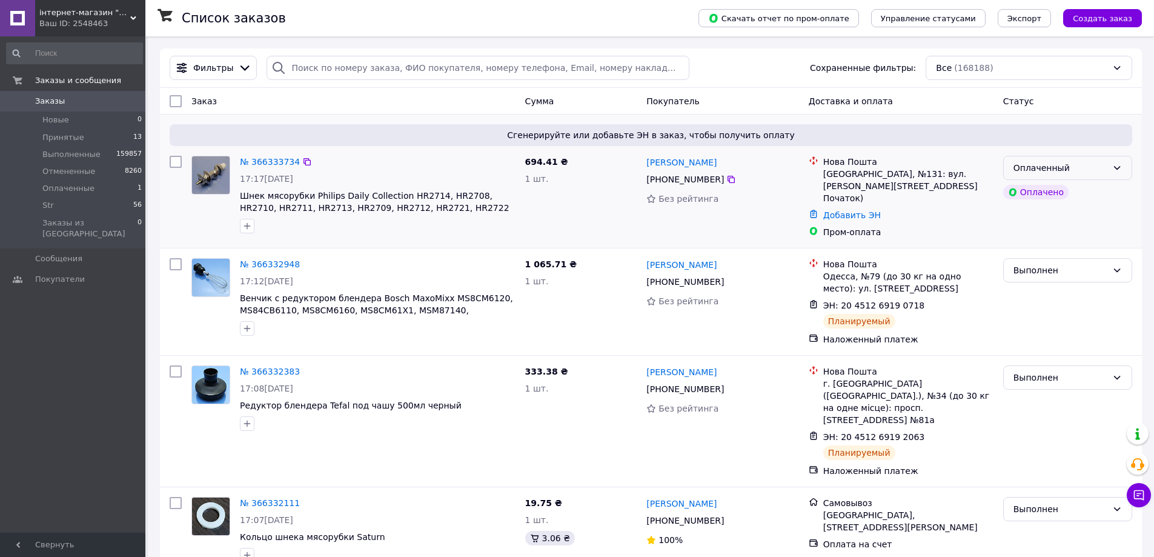
click at [1088, 167] on div "Оплаченный" at bounding box center [1061, 167] width 94 height 13
click at [1046, 192] on li "Принят" at bounding box center [1068, 195] width 128 height 22
